Goal: Obtain resource: Obtain resource

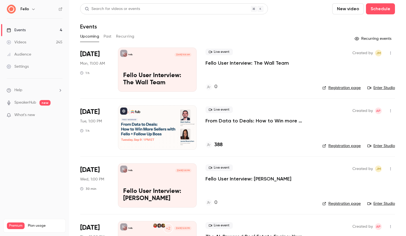
click at [106, 35] on button "Past" at bounding box center [108, 36] width 8 height 9
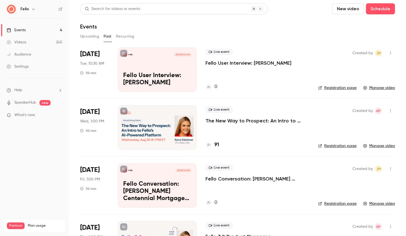
click at [168, 79] on p "Fello User Interview: [PERSON_NAME]" at bounding box center [157, 79] width 68 height 14
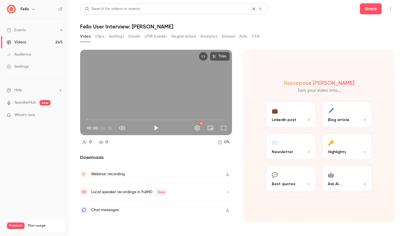
click at [101, 36] on button "Clips" at bounding box center [99, 36] width 9 height 9
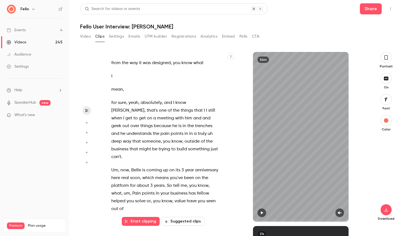
scroll to position [5353, 0]
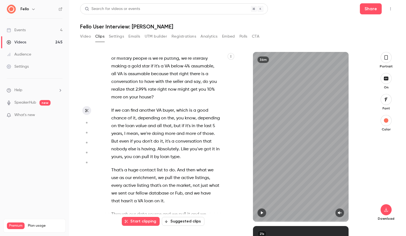
click at [232, 57] on icon "button" at bounding box center [230, 56] width 3 height 3
click at [211, 71] on div "Copy transcript" at bounding box center [209, 70] width 42 height 6
